Goal: Navigation & Orientation: Find specific page/section

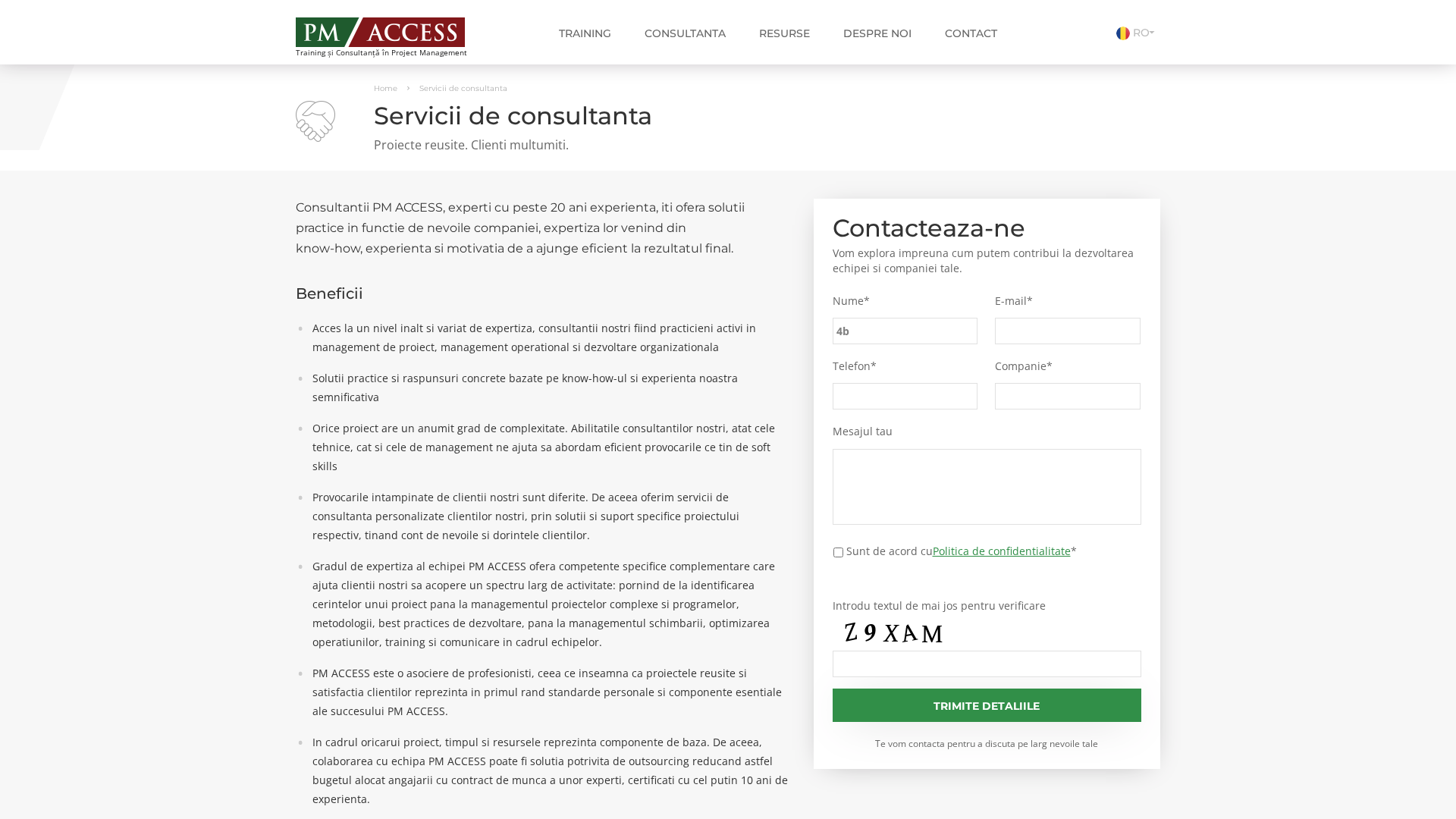
type input "4b6"
type input "d77"
type input "4d1"
